Goal: Information Seeking & Learning: Learn about a topic

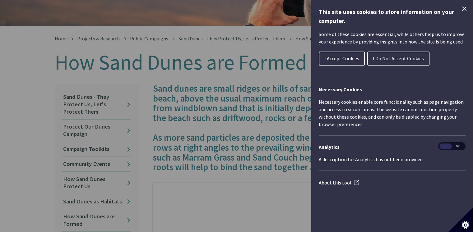
scroll to position [103, 0]
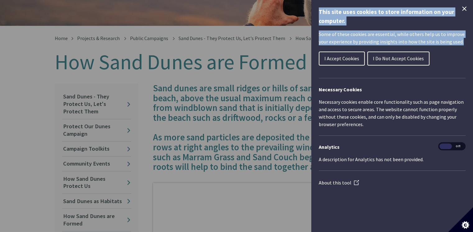
drag, startPoint x: 282, startPoint y: 181, endPoint x: 332, endPoint y: 73, distance: 119.1
click at [0, 0] on div "This site uses cookies to store information on your computer. Some of these coo…" at bounding box center [0, 0] width 0 height 0
click at [237, 200] on div "Cookie preferences" at bounding box center [236, 116] width 473 height 232
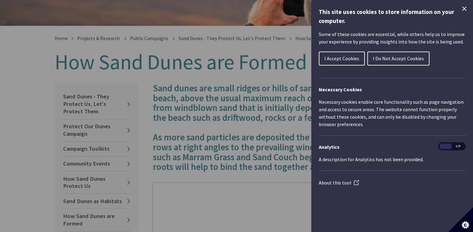
click at [463, 7] on icon "Close Cookie Control" at bounding box center [463, 8] width 7 height 7
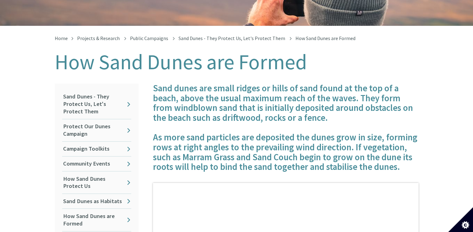
click at [366, 126] on h4 "Sand dunes are small ridges or hills of sand found at the top of a beach, above…" at bounding box center [285, 128] width 265 height 89
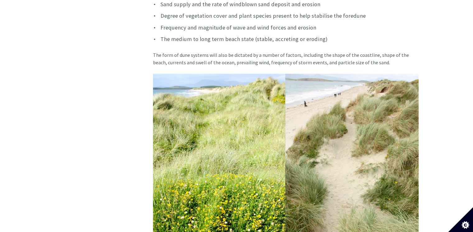
scroll to position [864, 0]
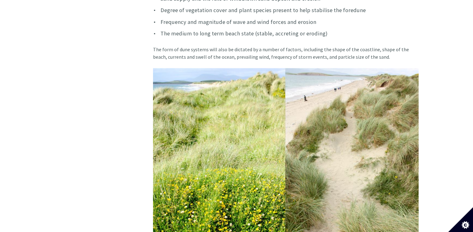
click at [398, 131] on img at bounding box center [285, 167] width 265 height 199
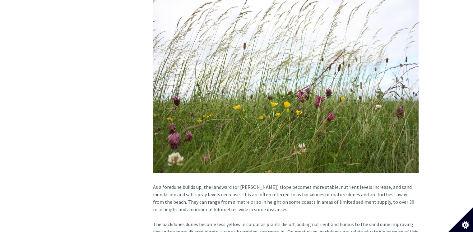
scroll to position [1188, 0]
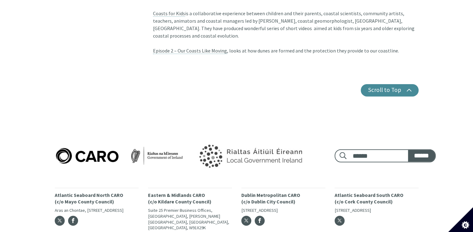
click at [317, 188] on div "Dublin Metropolitan CARO ([STREET_ADDRESS]" at bounding box center [283, 209] width 84 height 42
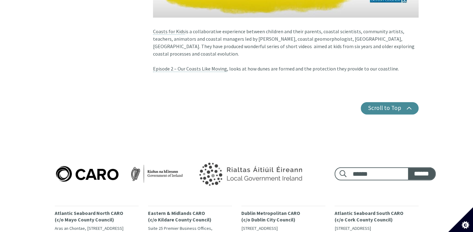
click at [317, 178] on div at bounding box center [190, 173] width 280 height 39
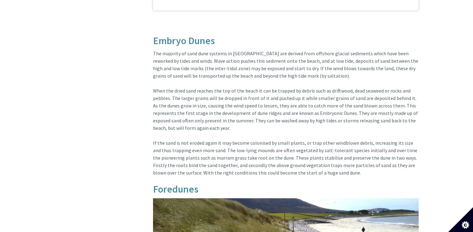
scroll to position [440, 0]
